Goal: Book appointment/travel/reservation

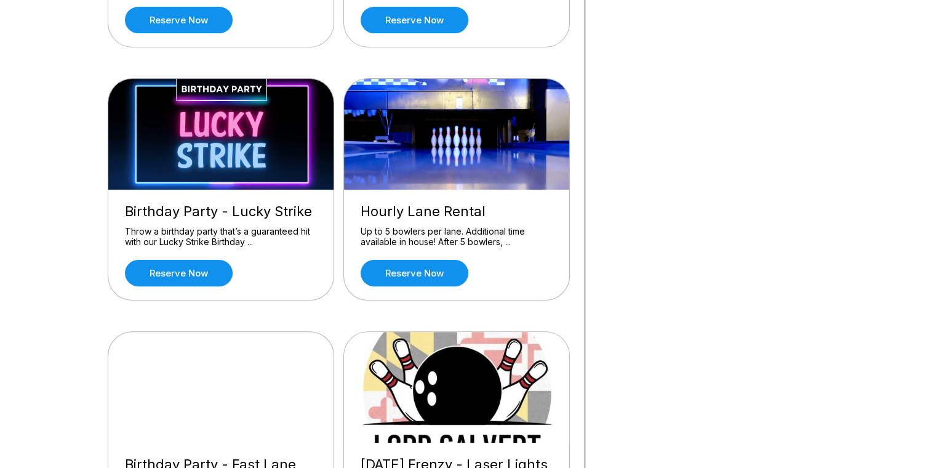
scroll to position [369, 0]
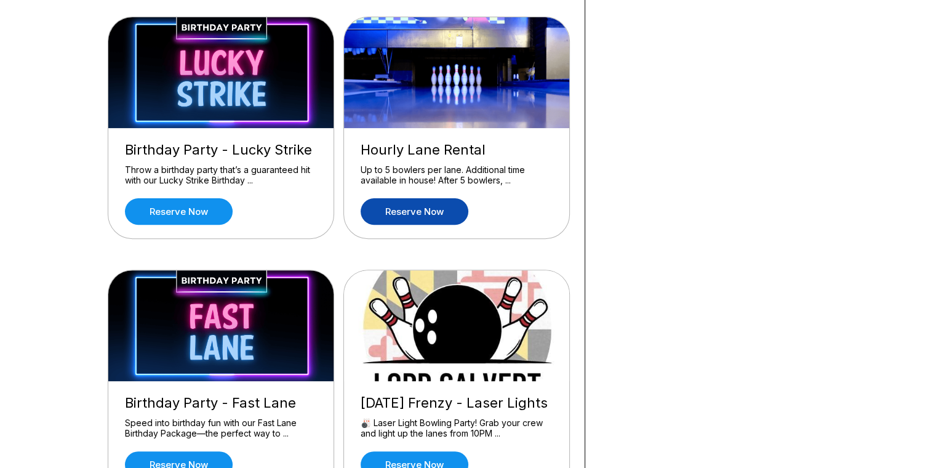
click at [434, 207] on link "Reserve now" at bounding box center [415, 211] width 108 height 26
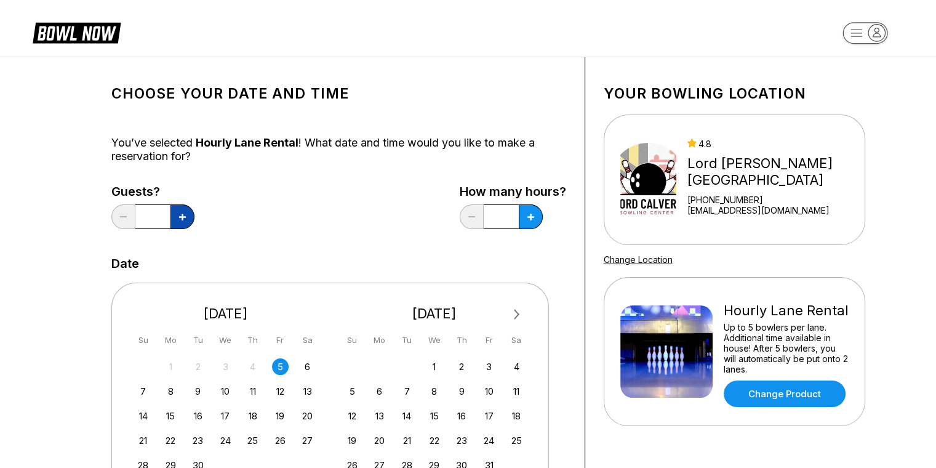
click at [185, 214] on button at bounding box center [182, 216] width 24 height 25
type input "*"
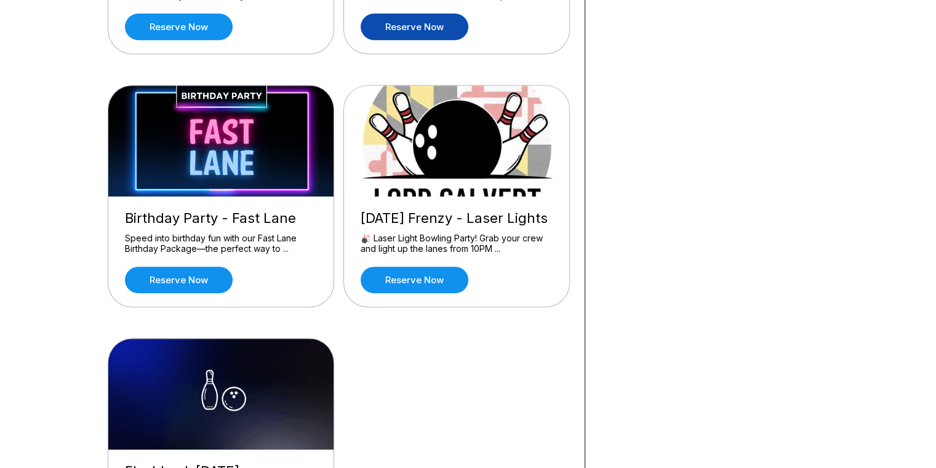
scroll to position [800, 0]
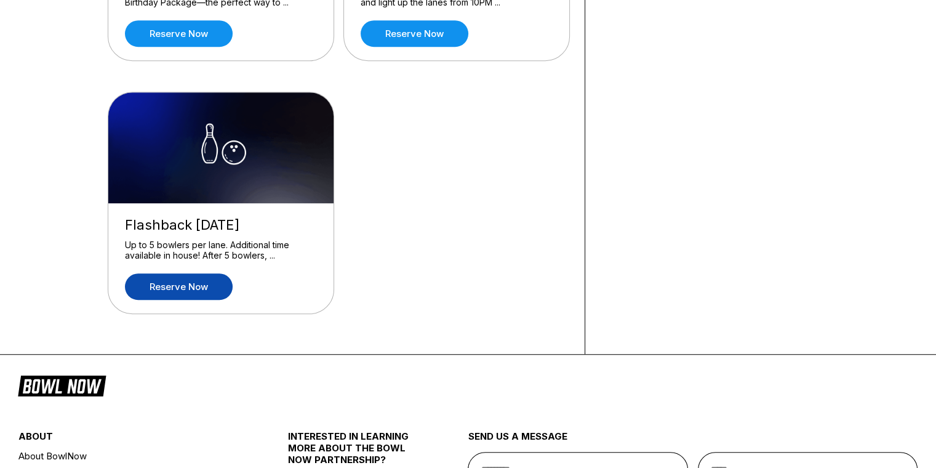
click at [143, 284] on link "Reserve now" at bounding box center [179, 286] width 108 height 26
